Goal: Task Accomplishment & Management: Use online tool/utility

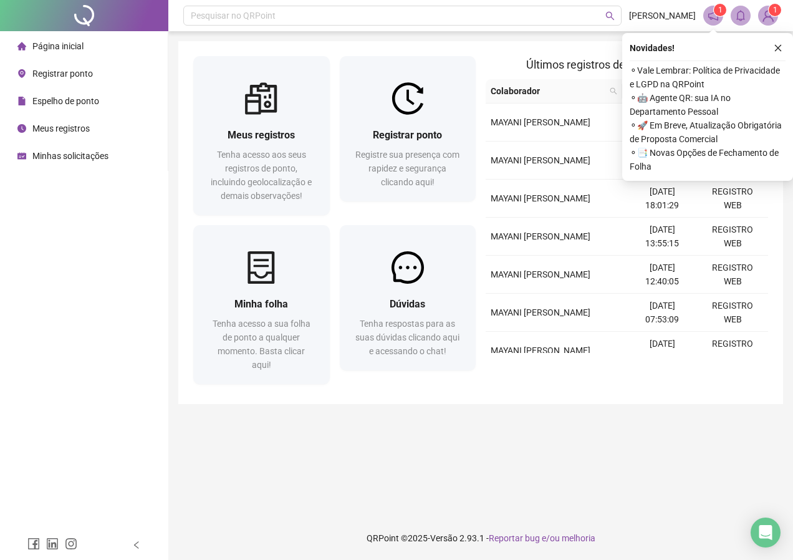
click at [68, 125] on span "Meus registros" at bounding box center [60, 128] width 57 height 10
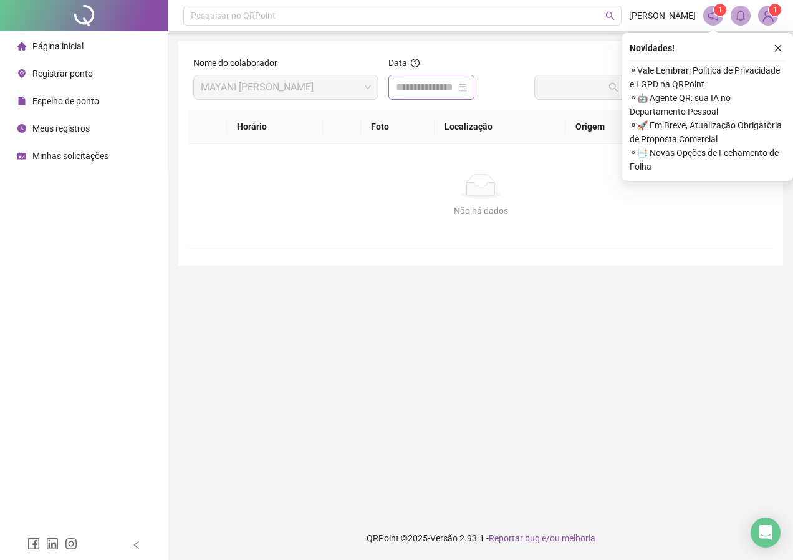
click at [467, 80] on div at bounding box center [431, 87] width 71 height 15
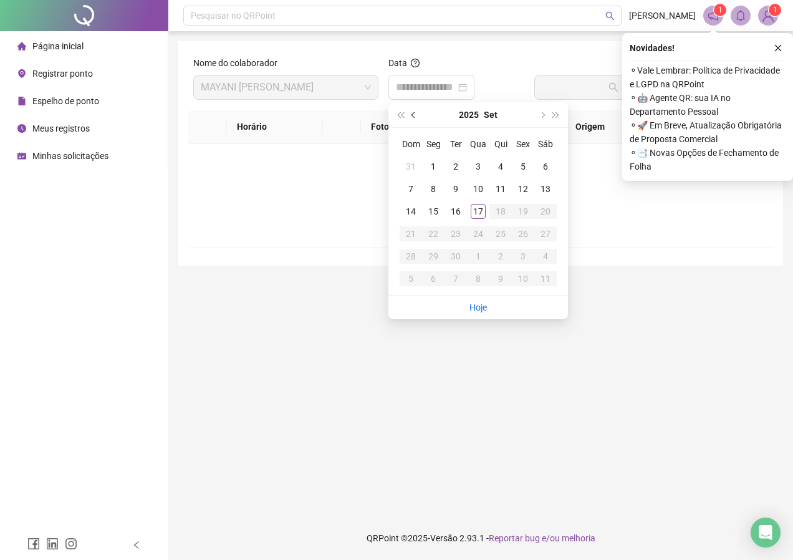
click at [412, 115] on span "prev-year" at bounding box center [414, 115] width 6 height 6
click at [412, 114] on span "prev-year" at bounding box center [414, 115] width 6 height 6
type input "**********"
click at [523, 211] on div "20" at bounding box center [522, 211] width 15 height 15
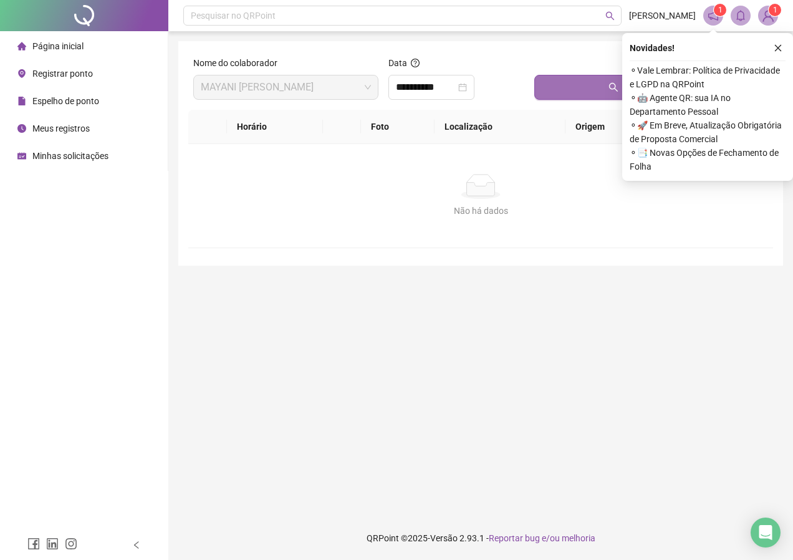
click at [593, 87] on button "Buscar registros" at bounding box center [651, 87] width 234 height 25
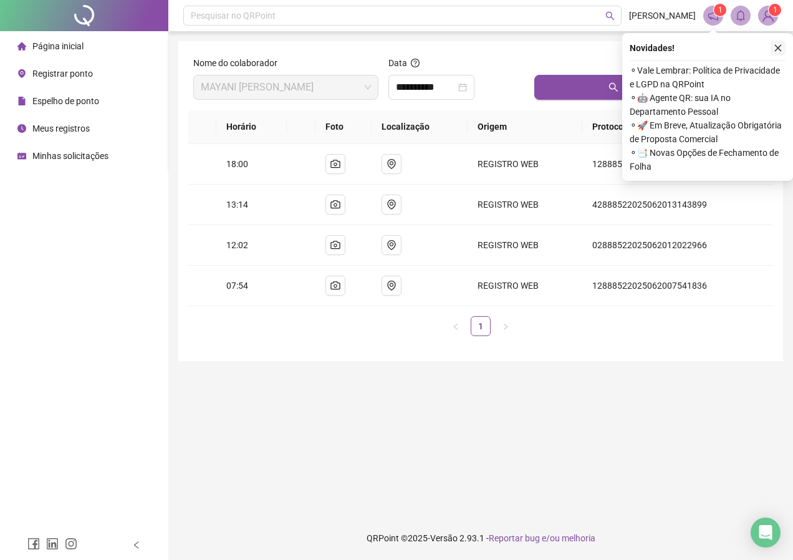
click at [773, 50] on button "button" at bounding box center [777, 48] width 15 height 15
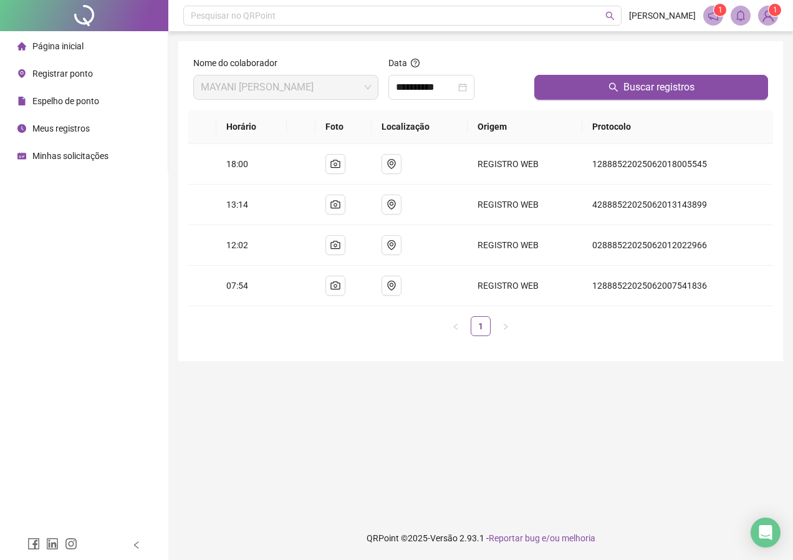
click at [50, 22] on div at bounding box center [84, 15] width 168 height 31
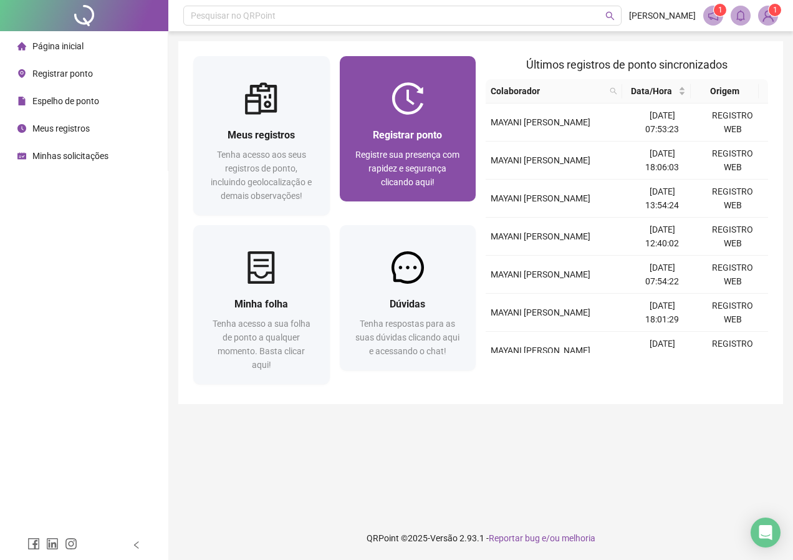
click at [414, 118] on div "Registrar ponto Registre sua presença com rapidez e segurança clicando aqui!" at bounding box center [408, 158] width 136 height 87
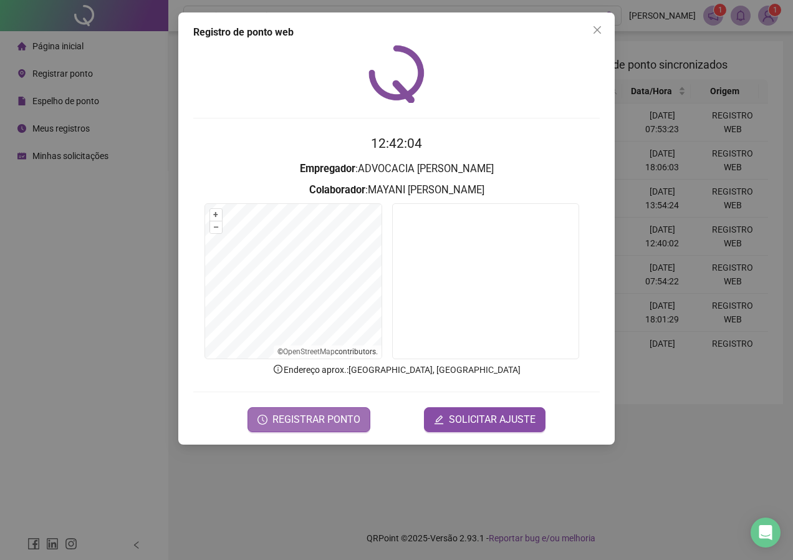
click at [330, 413] on span "REGISTRAR PONTO" at bounding box center [316, 419] width 88 height 15
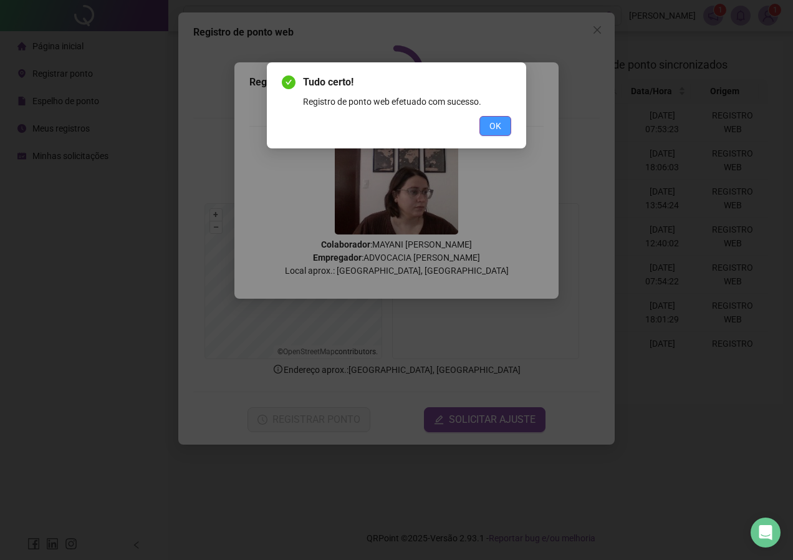
click at [500, 130] on span "OK" at bounding box center [495, 126] width 12 height 14
